Goal: Information Seeking & Learning: Learn about a topic

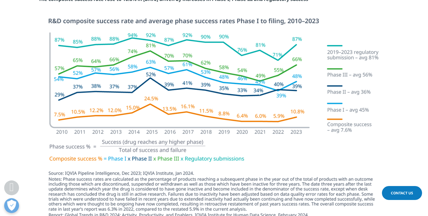
scroll to position [1461, 0]
click at [10, 43] on section at bounding box center [214, 121] width 428 height 206
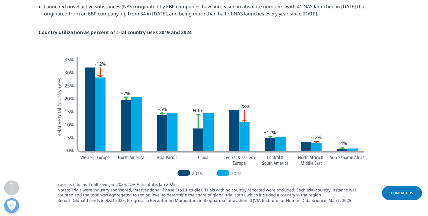
scroll to position [1606, 0]
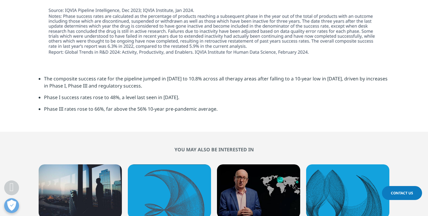
scroll to position [1825, 0]
